Goal: Task Accomplishment & Management: Manage account settings

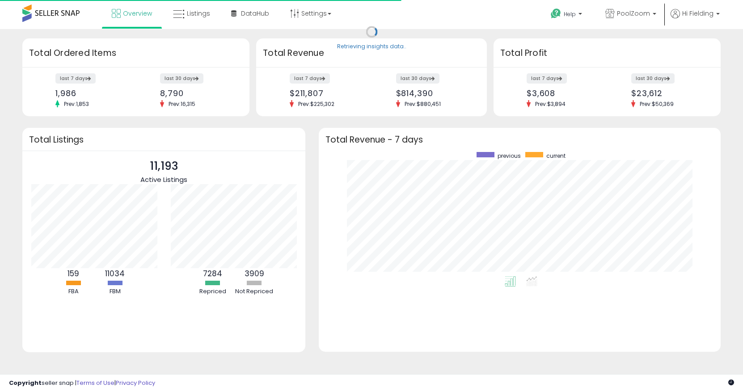
scroll to position [124, 384]
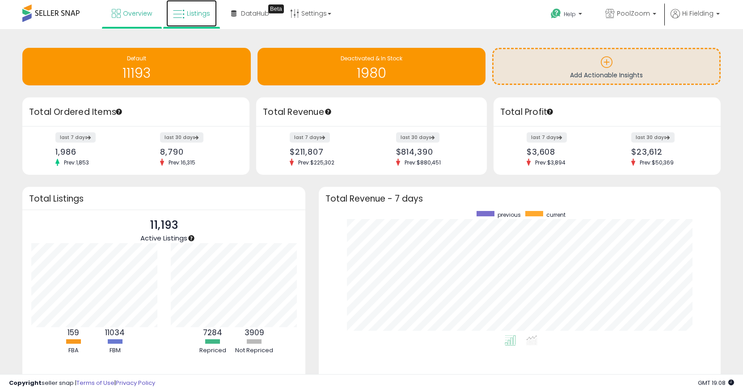
click at [203, 15] on span "Listings" at bounding box center [198, 13] width 23 height 9
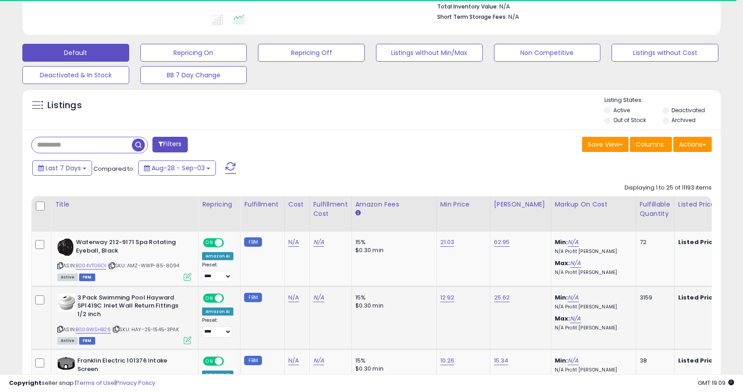
scroll to position [241, 0]
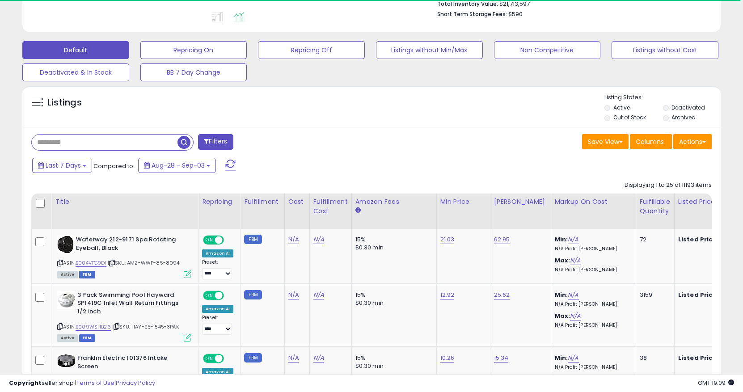
click at [106, 141] on input "text" at bounding box center [105, 143] width 146 height 16
paste input "**********"
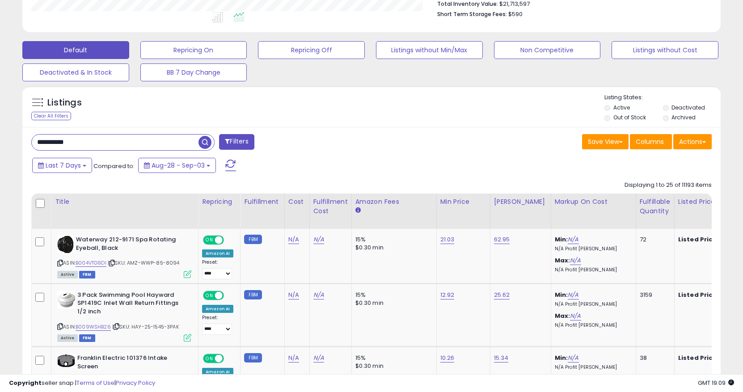
scroll to position [183, 405]
type input "**********"
click at [204, 144] on span "button" at bounding box center [205, 142] width 13 height 13
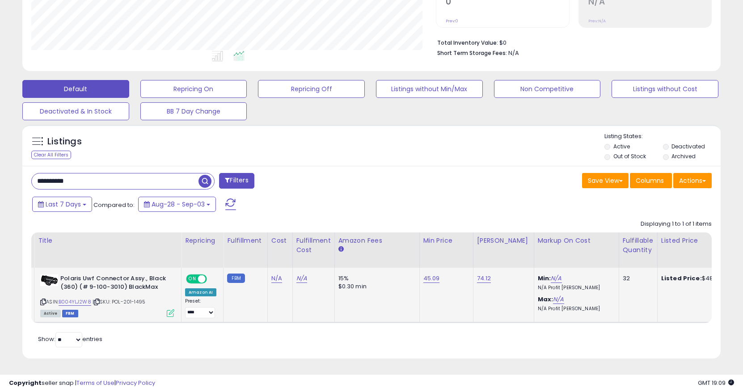
scroll to position [0, 0]
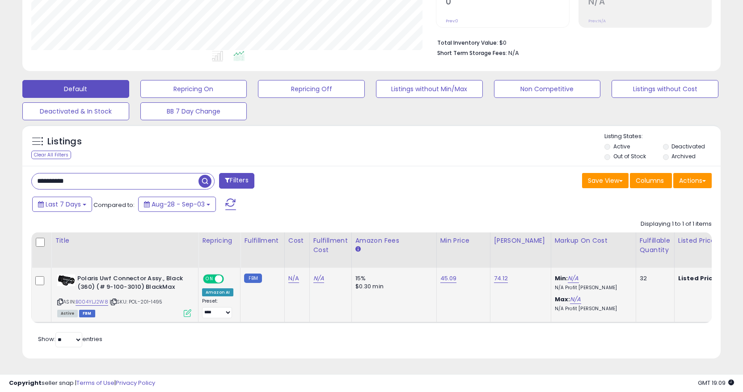
click at [217, 288] on div "Amazon AI" at bounding box center [217, 292] width 31 height 8
copy div "Amazon AI"
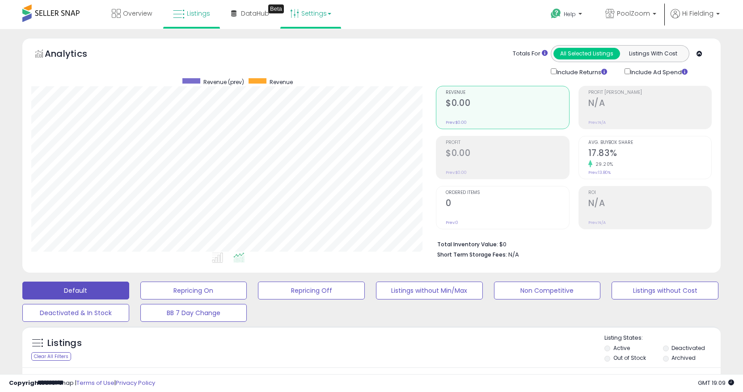
click at [292, 15] on icon at bounding box center [294, 13] width 9 height 9
click at [298, 47] on link "Store settings" at bounding box center [312, 45] width 40 height 8
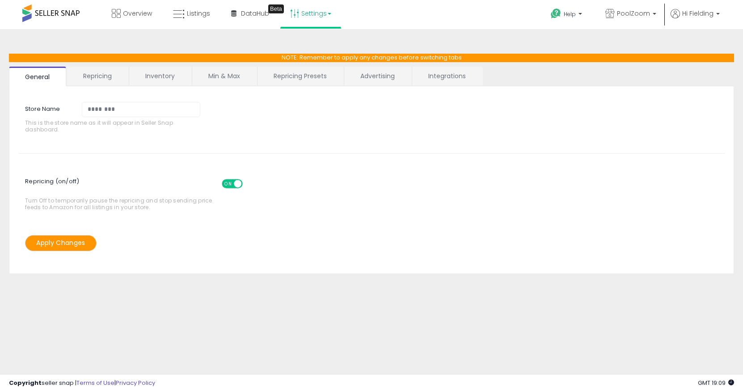
click at [293, 79] on link "Repricing Presets" at bounding box center [300, 76] width 85 height 19
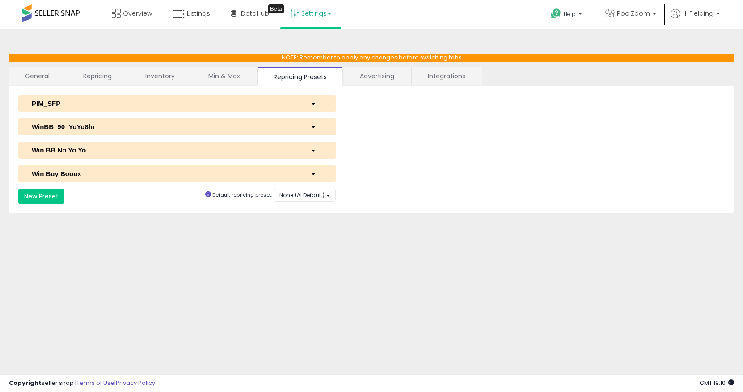
click at [224, 73] on link "Min & Max" at bounding box center [224, 76] width 64 height 19
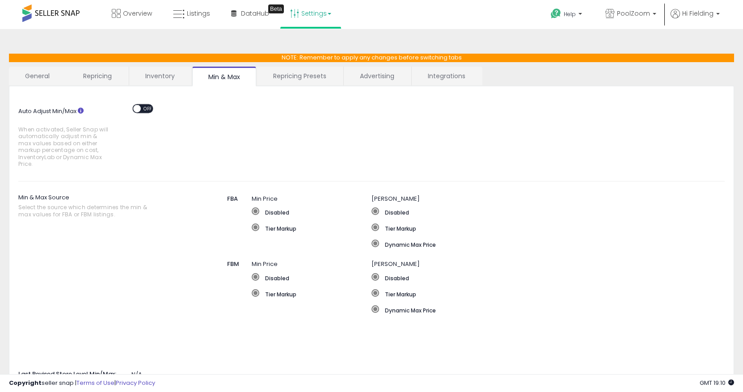
click at [94, 75] on link "Repricing" at bounding box center [97, 76] width 61 height 19
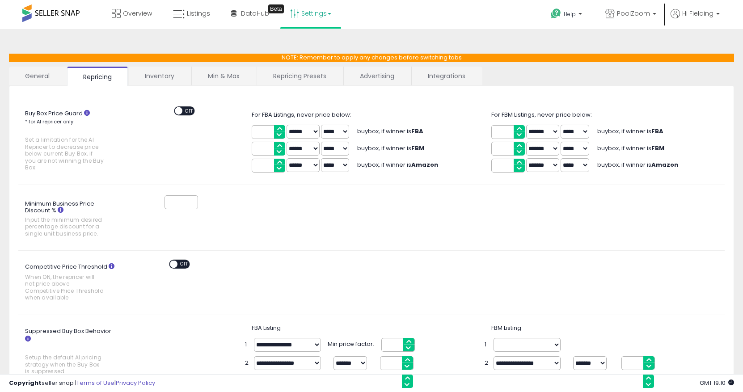
click at [281, 152] on input "*" at bounding box center [269, 149] width 34 height 14
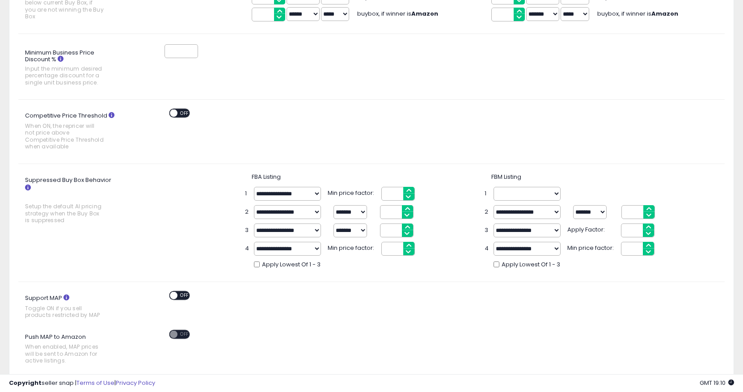
scroll to position [151, 0]
click at [511, 187] on select "**********" at bounding box center [527, 194] width 67 height 14
select select "**********"
click at [494, 187] on select "**********" at bounding box center [527, 194] width 67 height 14
click at [629, 188] on input at bounding box center [632, 194] width 38 height 14
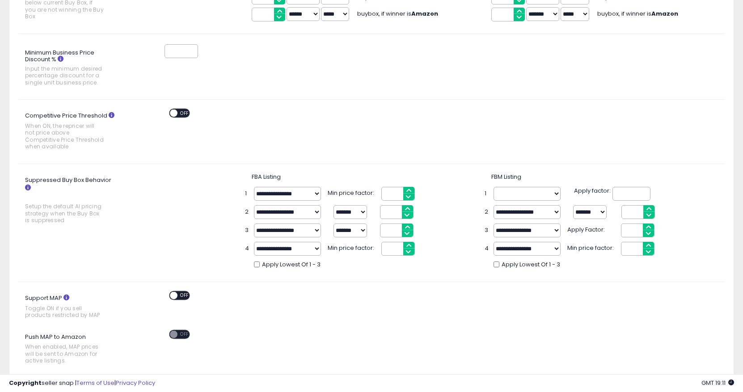
click at [689, 198] on div "Apply factor:" at bounding box center [630, 194] width 127 height 14
click at [629, 195] on input at bounding box center [632, 194] width 38 height 14
type input "***"
click at [578, 313] on div "Support MAP Toggle ON if you sell products restricted by MAP ON OFF" at bounding box center [372, 307] width 720 height 32
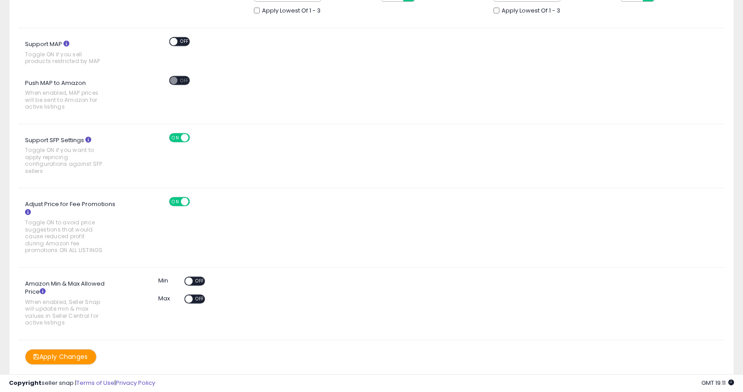
scroll to position [424, 0]
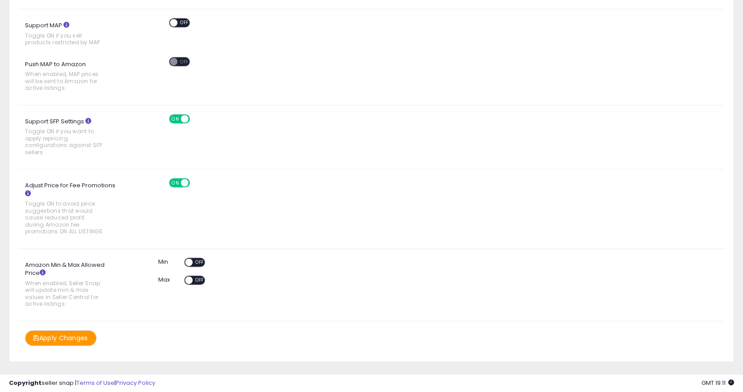
click at [55, 336] on button "Apply Changes" at bounding box center [61, 338] width 72 height 16
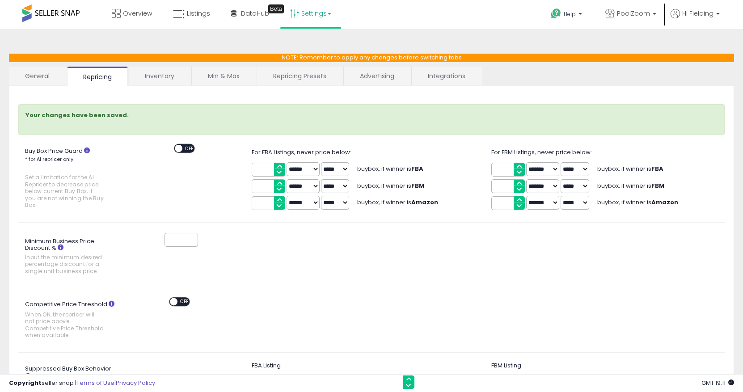
scroll to position [0, 0]
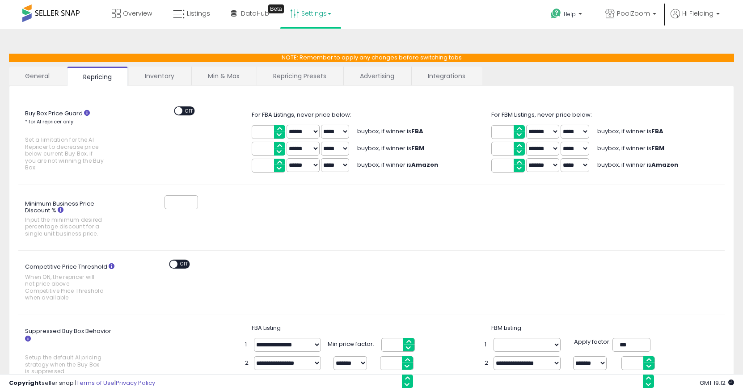
click at [38, 78] on link "General" at bounding box center [37, 76] width 57 height 19
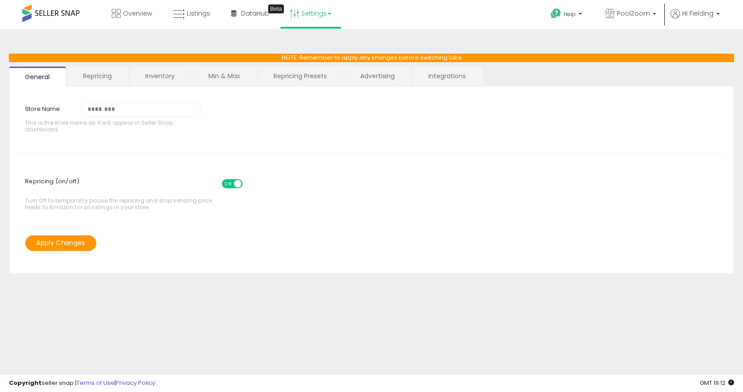
click at [161, 78] on link "Inventory" at bounding box center [160, 76] width 62 height 19
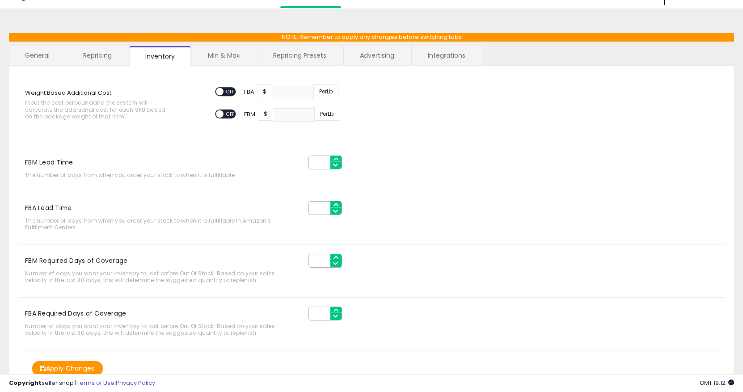
scroll to position [25, 0]
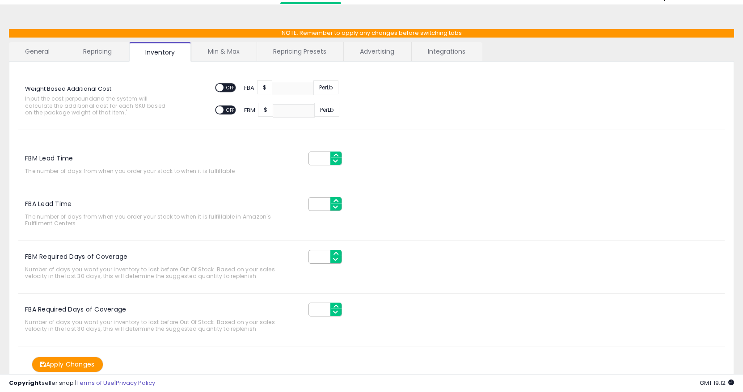
click at [229, 51] on link "Min & Max" at bounding box center [224, 51] width 64 height 19
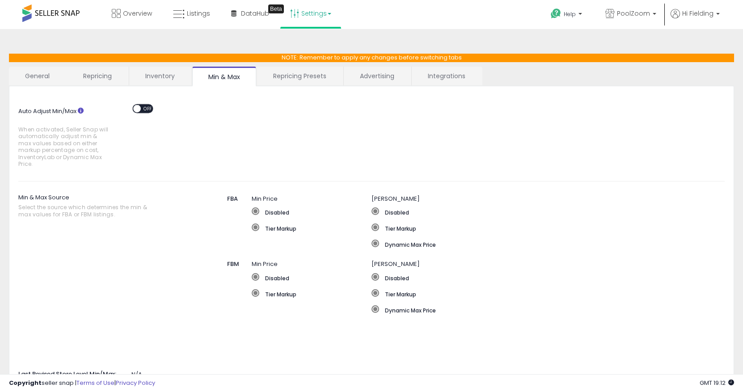
click at [294, 74] on link "Repricing Presets" at bounding box center [299, 76] width 85 height 19
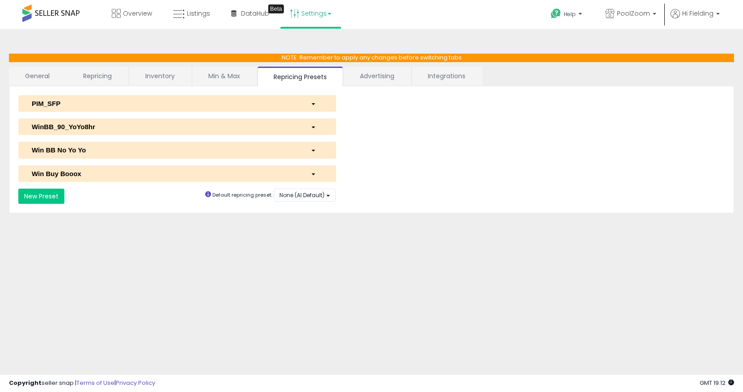
click at [368, 72] on link "Advertising" at bounding box center [377, 76] width 67 height 19
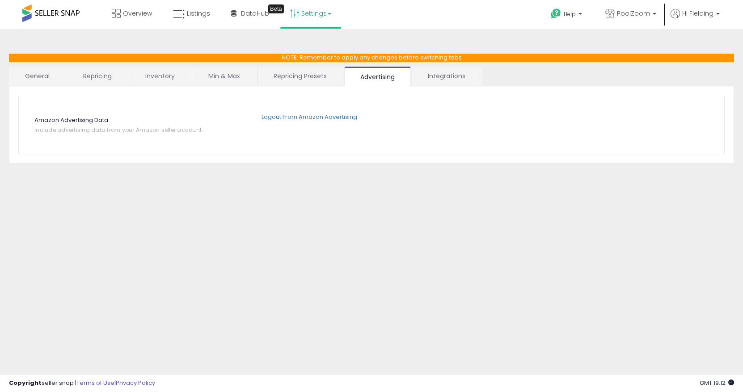
click at [439, 78] on link "Integrations" at bounding box center [447, 76] width 70 height 19
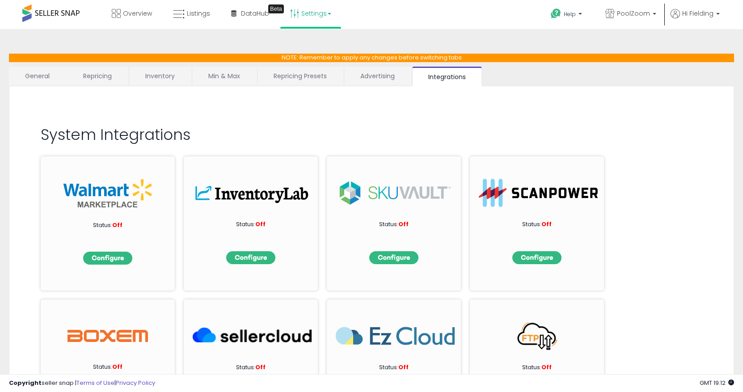
click at [305, 77] on link "Repricing Presets" at bounding box center [300, 76] width 85 height 19
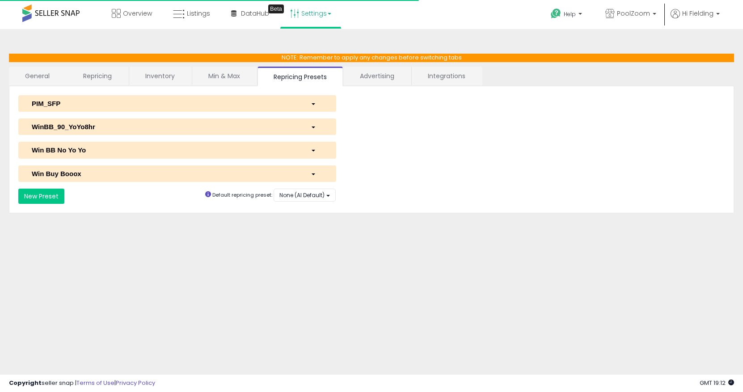
click at [236, 85] on link "Min & Max" at bounding box center [224, 76] width 64 height 19
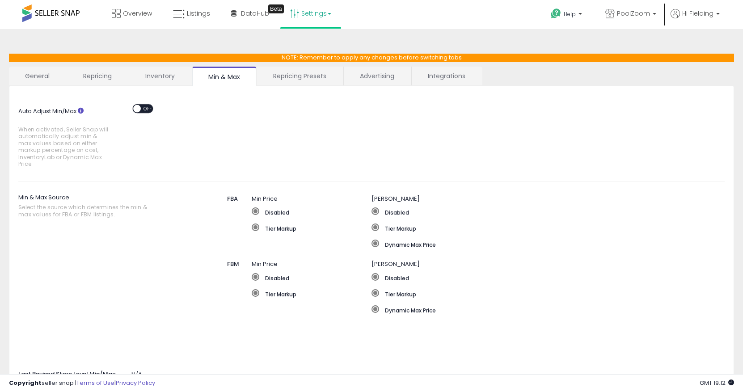
click at [160, 82] on link "Inventory" at bounding box center [160, 76] width 62 height 19
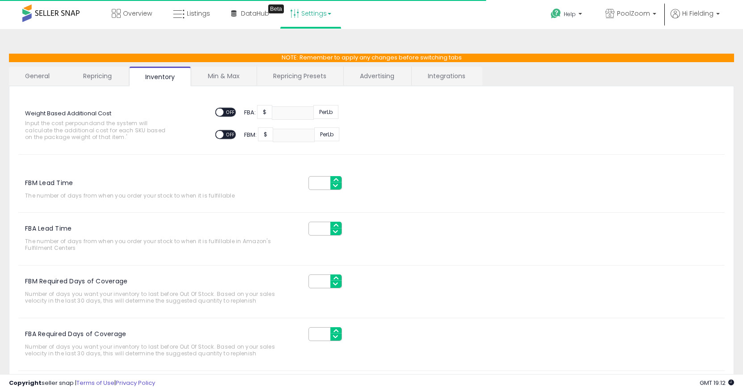
click at [114, 81] on link "Repricing" at bounding box center [97, 76] width 61 height 19
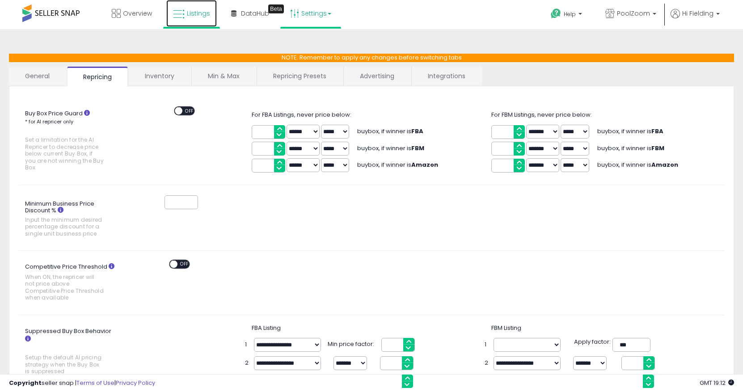
click at [194, 20] on link "Listings" at bounding box center [191, 13] width 51 height 27
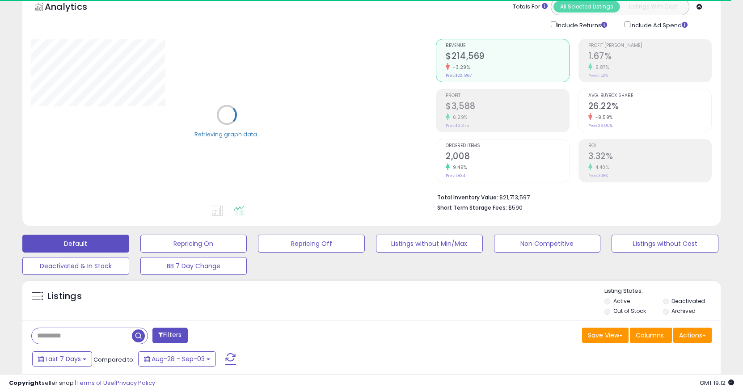
scroll to position [101, 0]
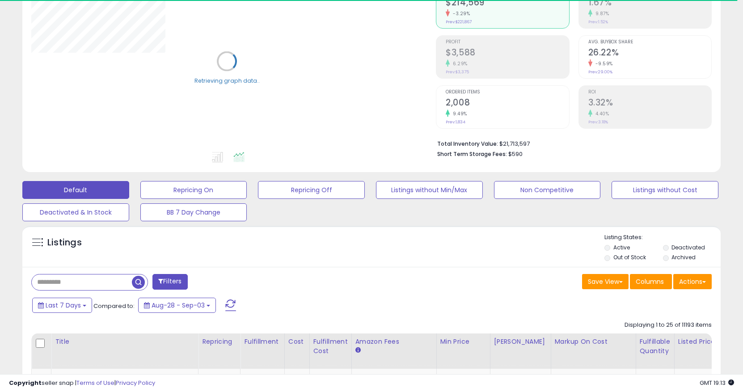
click at [80, 281] on input "text" at bounding box center [82, 283] width 100 height 16
paste input "*********"
type input "*********"
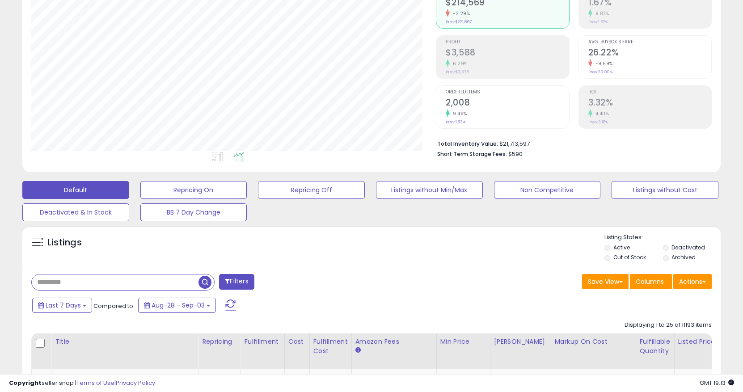
scroll to position [183, 405]
